Goal: Task Accomplishment & Management: Complete application form

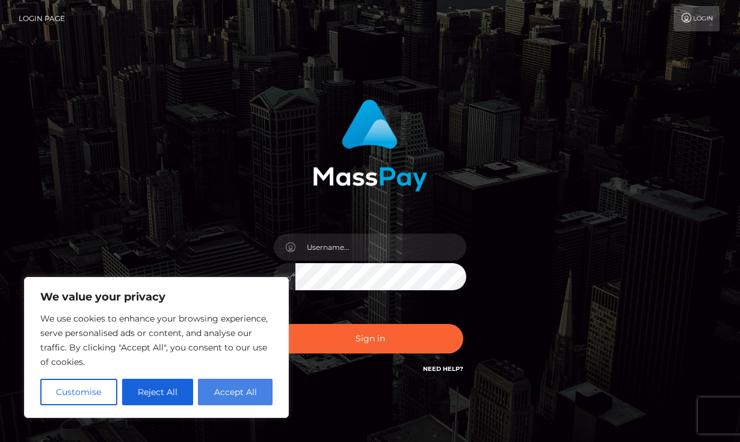
click at [248, 389] on button "Accept All" at bounding box center [235, 391] width 75 height 26
checkbox input "true"
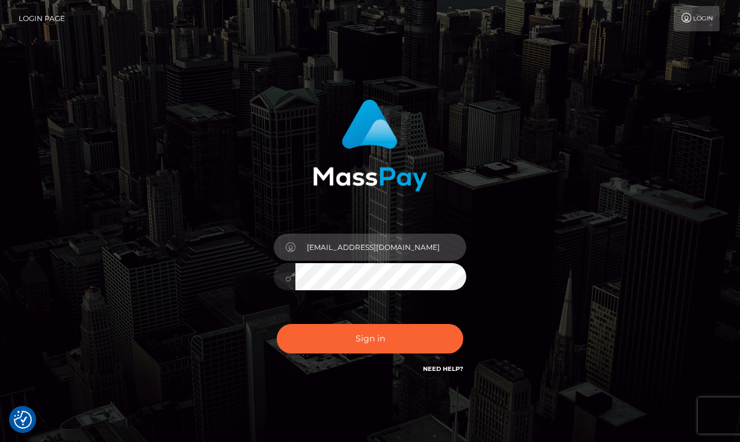
type input "goddessnovaaa1@gmail.com"
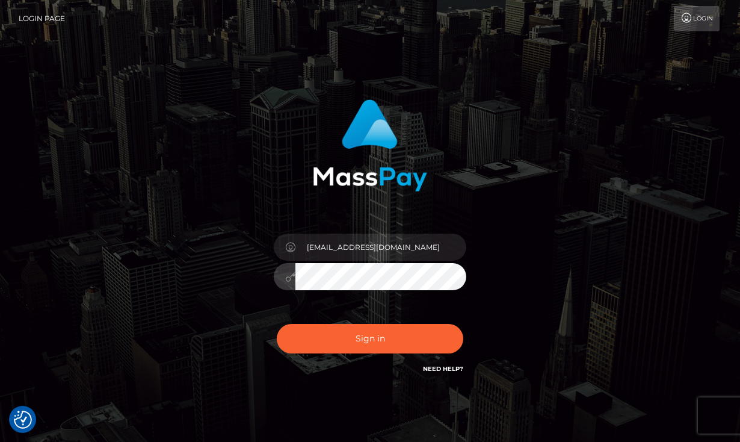
click at [370, 338] on button "Sign in" at bounding box center [370, 338] width 187 height 29
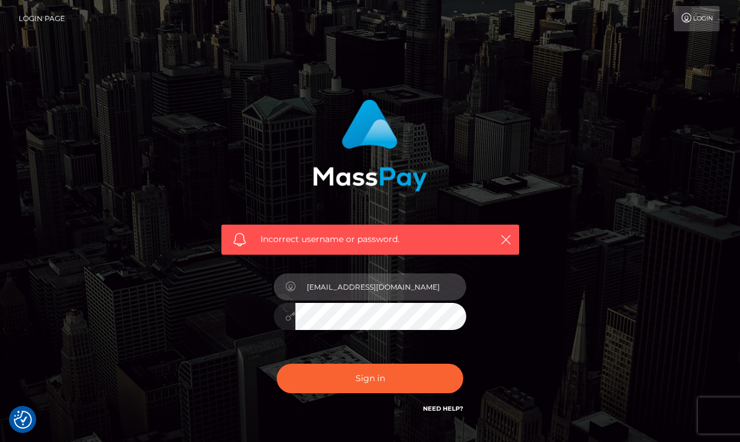
type input "goddessnovaaa1@gmail.com"
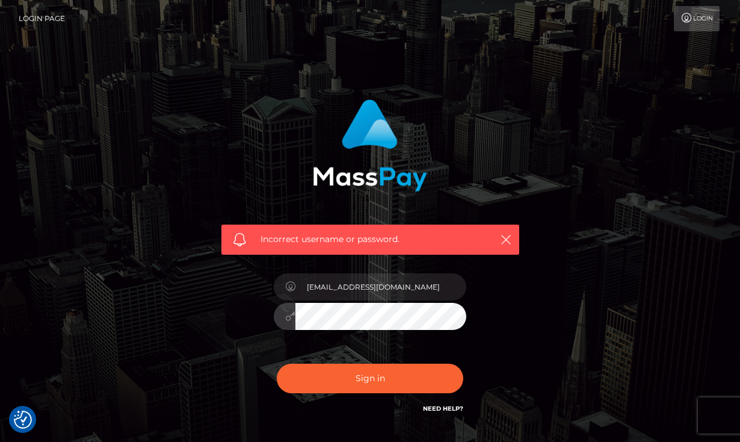
click at [370, 377] on button "Sign in" at bounding box center [370, 377] width 187 height 29
checkbox input "true"
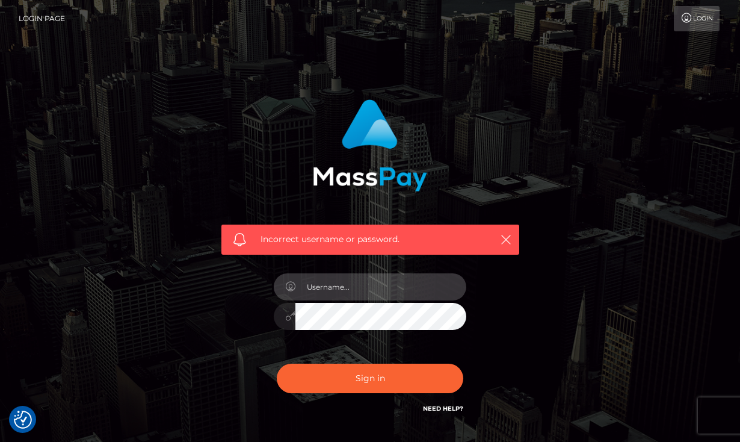
type input "V"
type input "Goddessnovaaa1@gmail.com"
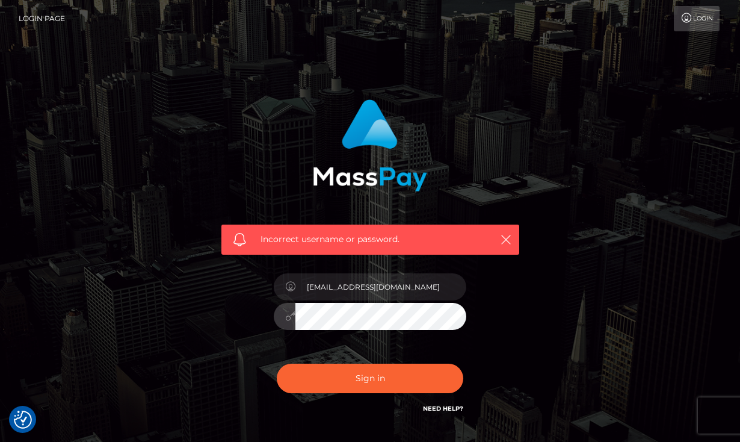
click at [370, 377] on button "Sign in" at bounding box center [370, 377] width 187 height 29
checkbox input "true"
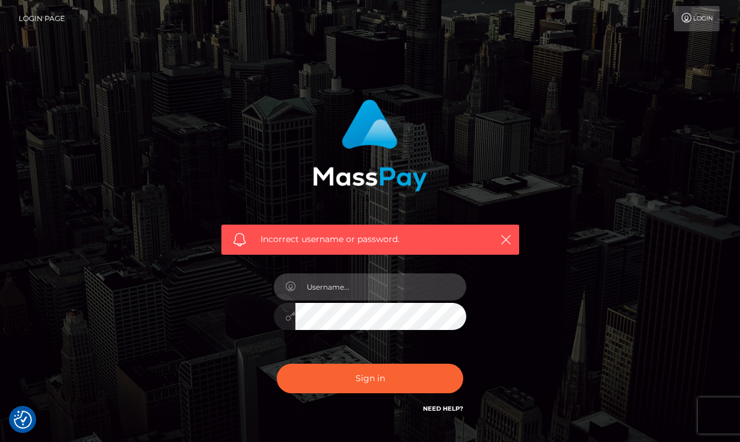
type input "H"
type input "[EMAIL_ADDRESS][DOMAIN_NAME]"
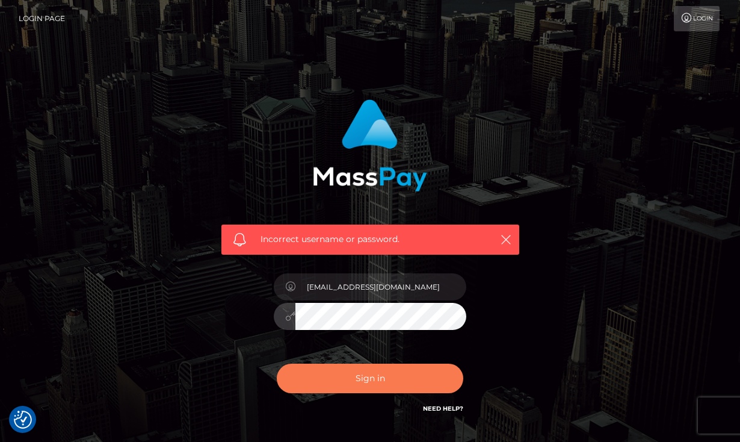
click at [374, 385] on button "Sign in" at bounding box center [370, 377] width 187 height 29
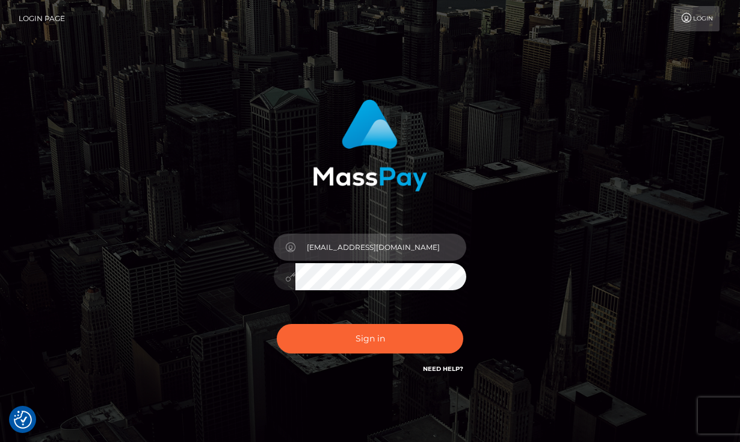
type input "goddessnovaaa1@gmail.com"
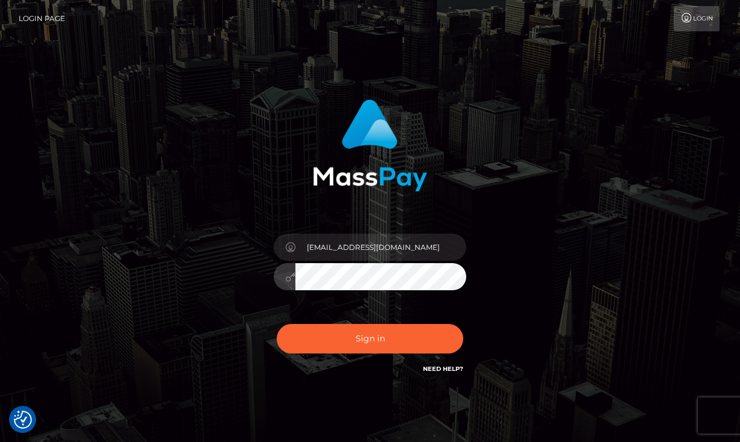
click at [370, 338] on button "Sign in" at bounding box center [370, 338] width 187 height 29
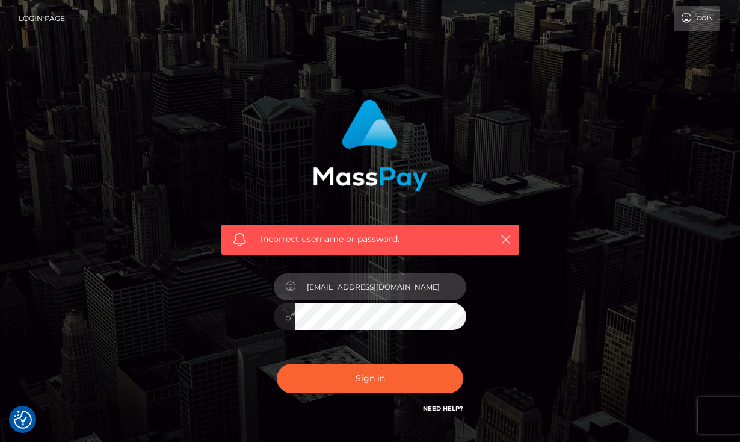
type input "goddessnovaaa1@gmail.com"
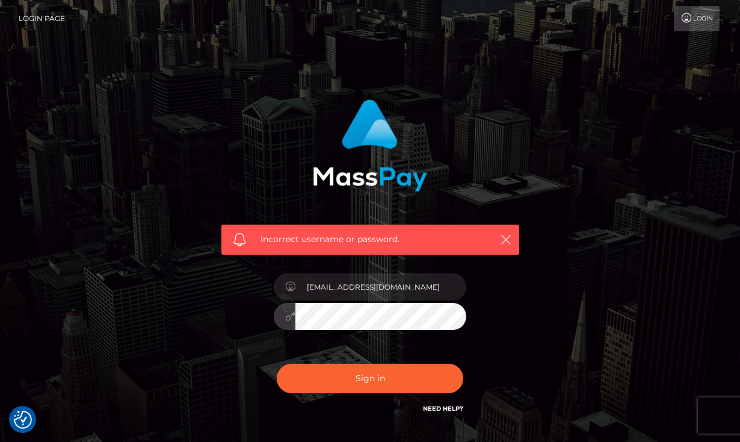
click at [370, 377] on button "Sign in" at bounding box center [370, 377] width 187 height 29
click at [505, 238] on icon "button" at bounding box center [506, 239] width 12 height 12
click at [508, 240] on icon "button" at bounding box center [506, 239] width 12 height 12
click at [440, 407] on link "Need Help?" at bounding box center [443, 408] width 40 height 8
